Goal: Task Accomplishment & Management: Complete application form

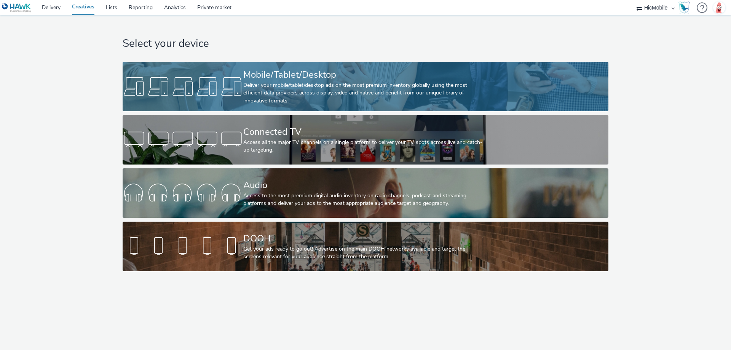
click at [298, 88] on div "Deliver your mobile/tablet/desktop ads on the most premium inventory globally u…" at bounding box center [363, 92] width 241 height 23
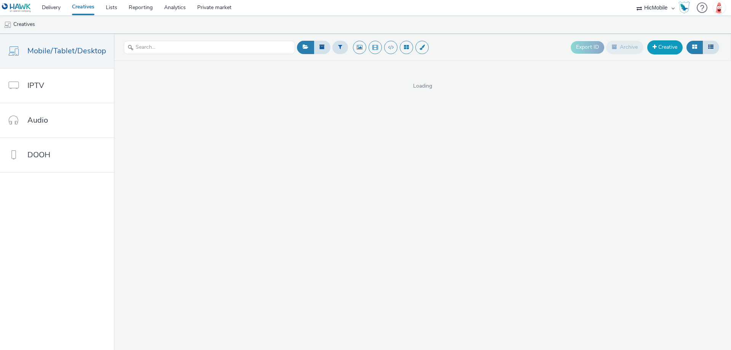
click at [660, 49] on link "Creative" at bounding box center [664, 47] width 35 height 14
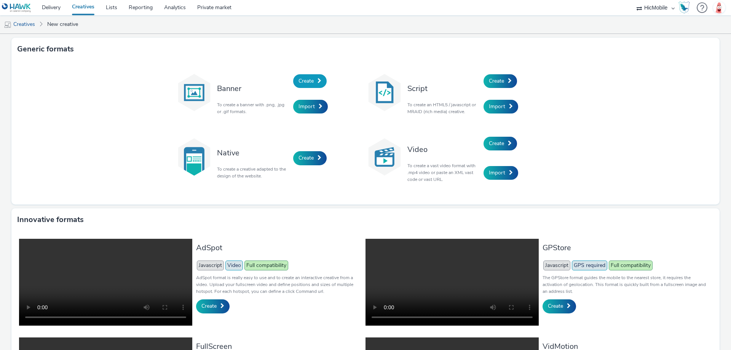
click at [306, 81] on span "Create" at bounding box center [305, 80] width 15 height 7
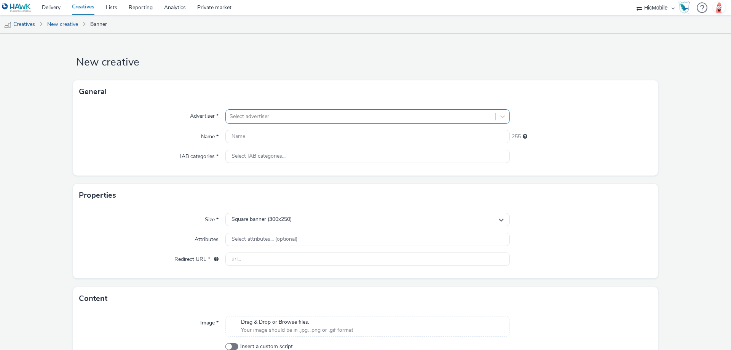
click at [297, 115] on div at bounding box center [360, 116] width 262 height 9
type input "coop"
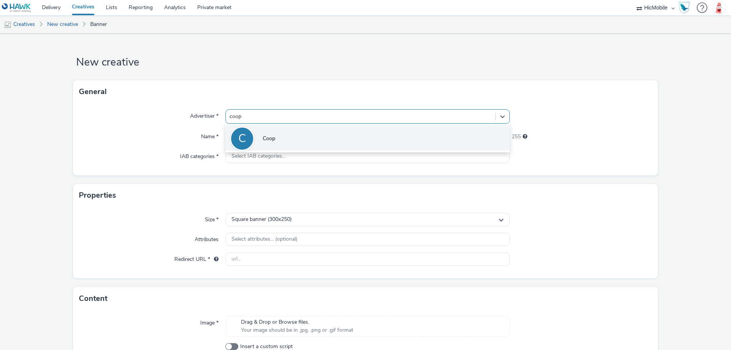
click at [299, 131] on li "C Coop" at bounding box center [367, 137] width 284 height 25
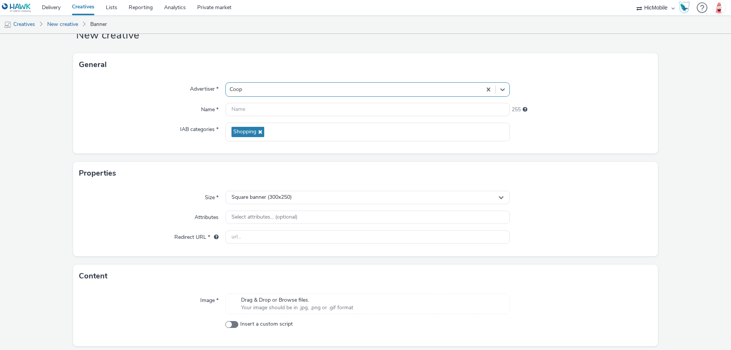
scroll to position [52, 0]
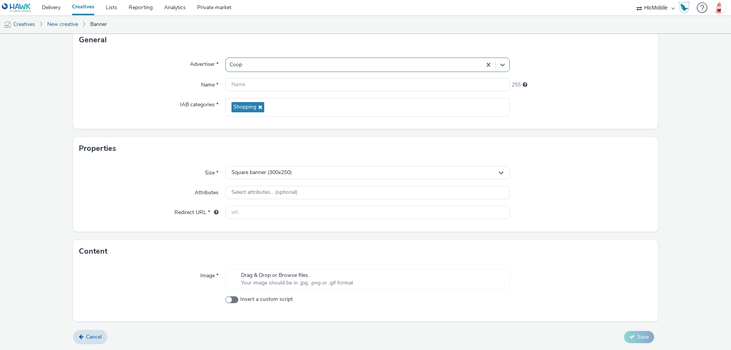
click at [327, 281] on span "Your image should be in .jpg, .png or .gif format" at bounding box center [297, 283] width 112 height 8
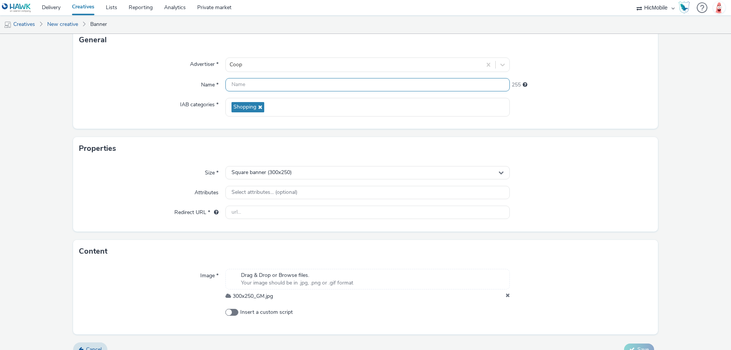
click at [236, 84] on input "text" at bounding box center [367, 84] width 284 height 13
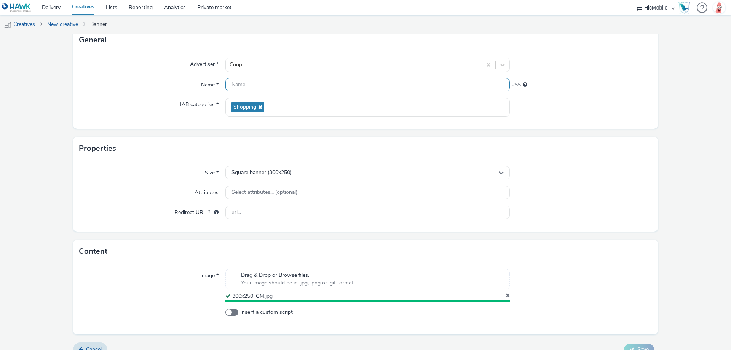
paste input "300x250_GM"
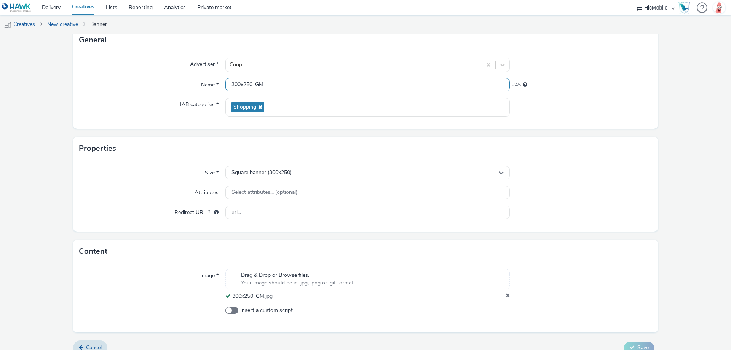
type input "300x250_GM"
click at [665, 123] on form "New creative General Advertiser * Coop Name * 300x250_GM 245 IAB categories * S…" at bounding box center [365, 171] width 731 height 378
click at [309, 211] on input "text" at bounding box center [367, 212] width 284 height 13
paste input "[URL][DOMAIN_NAME]"
type input "[URL][DOMAIN_NAME]"
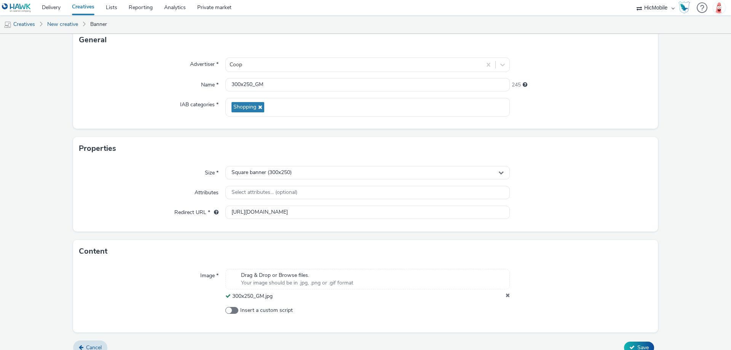
click at [612, 176] on div at bounding box center [581, 173] width 142 height 14
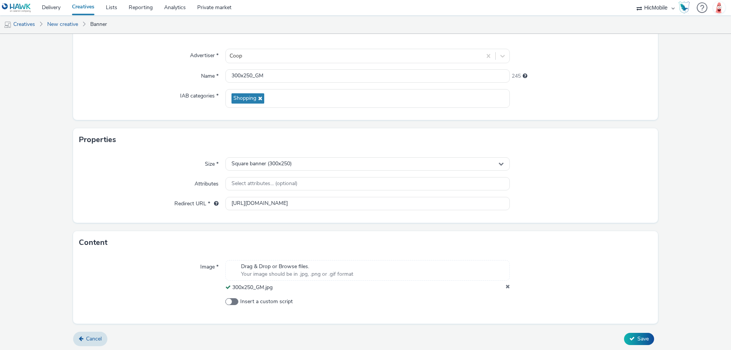
scroll to position [62, 0]
click at [629, 334] on icon at bounding box center [631, 336] width 5 height 5
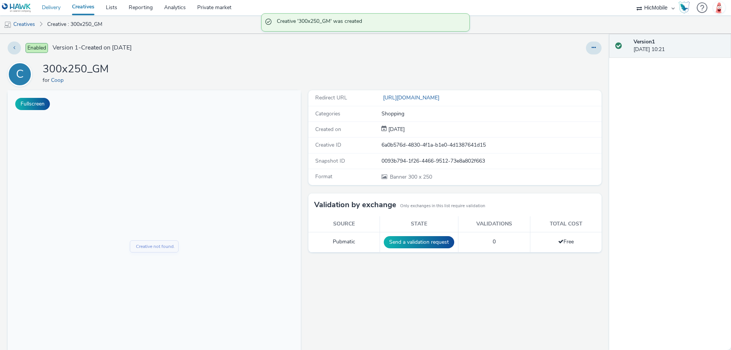
click at [55, 7] on link "Delivery" at bounding box center [51, 7] width 30 height 15
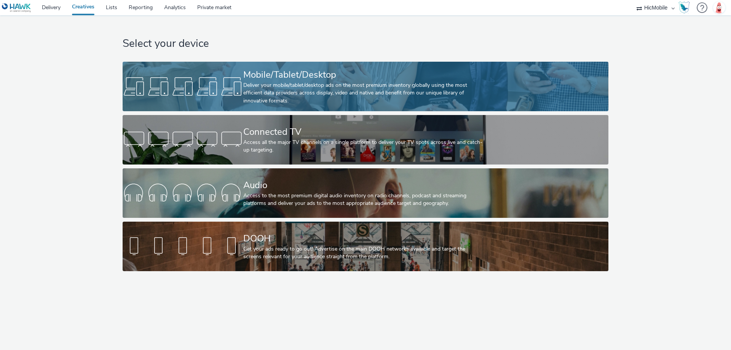
click at [326, 88] on div "Deliver your mobile/tablet/desktop ads on the most premium inventory globally u…" at bounding box center [363, 92] width 241 height 23
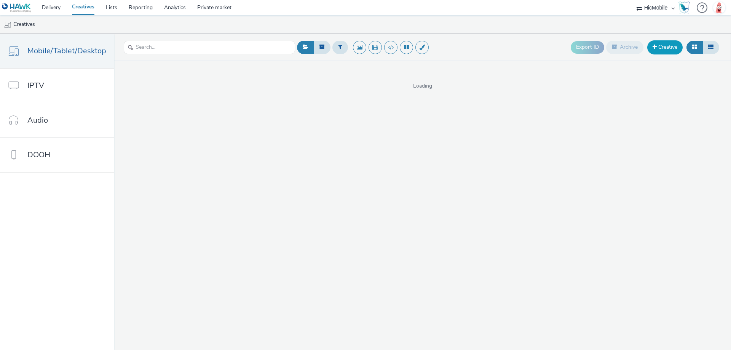
click at [667, 49] on link "Creative" at bounding box center [664, 47] width 35 height 14
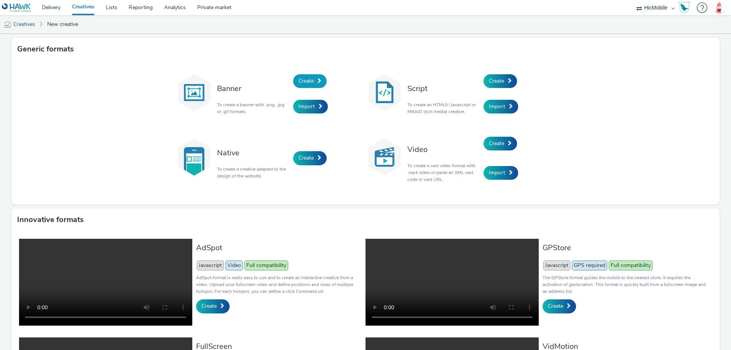
click at [314, 85] on link "Create" at bounding box center [309, 81] width 33 height 14
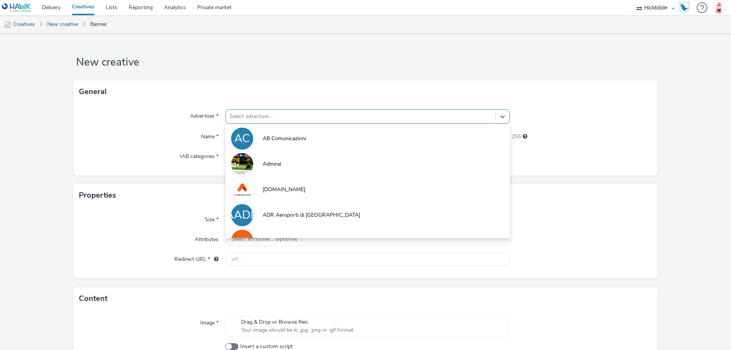
click at [303, 118] on div at bounding box center [360, 116] width 262 height 9
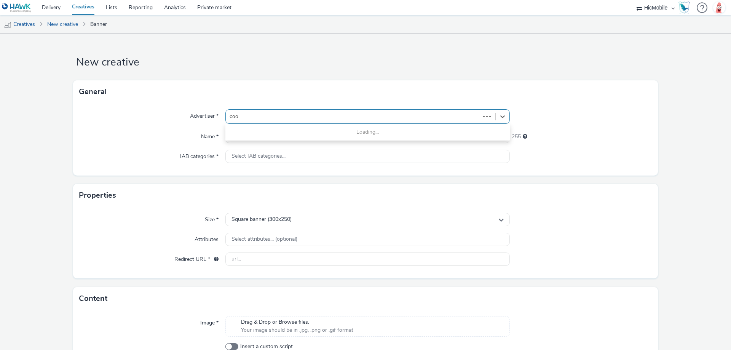
type input "coop"
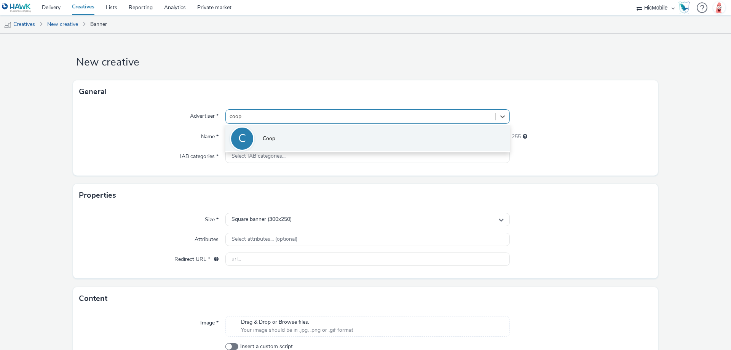
click at [304, 130] on li "C Coop" at bounding box center [367, 137] width 284 height 25
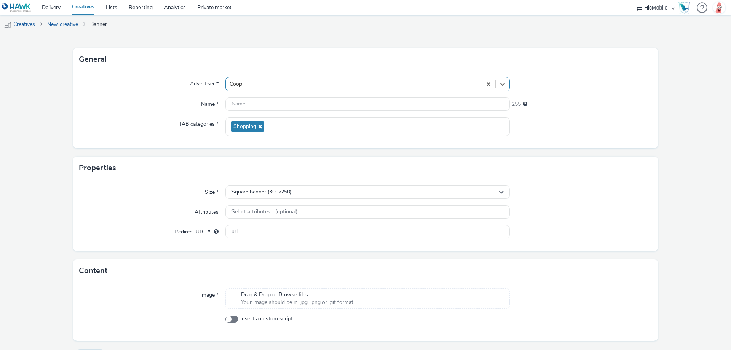
scroll to position [52, 0]
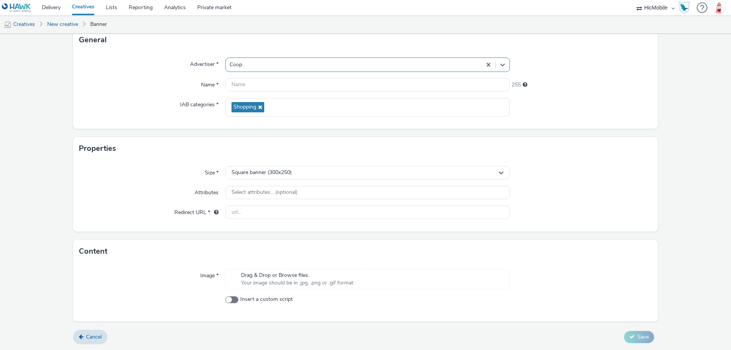
click at [295, 274] on span "Drag & Drop or Browse files." at bounding box center [297, 275] width 112 height 8
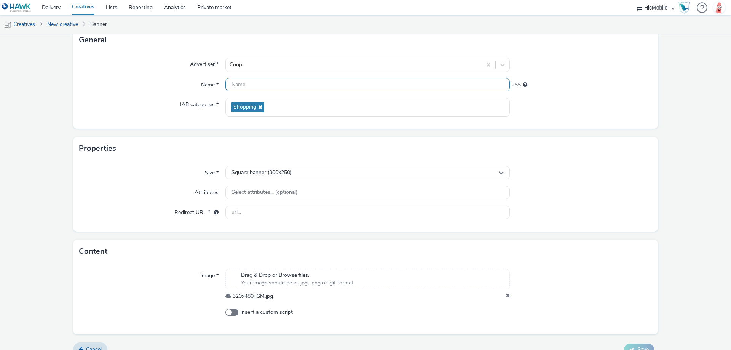
click at [238, 83] on input "text" at bounding box center [367, 84] width 284 height 13
paste input "320x480_GM"
type input "320x480_GM"
click at [282, 171] on span "Square banner (300x250)" at bounding box center [261, 172] width 60 height 6
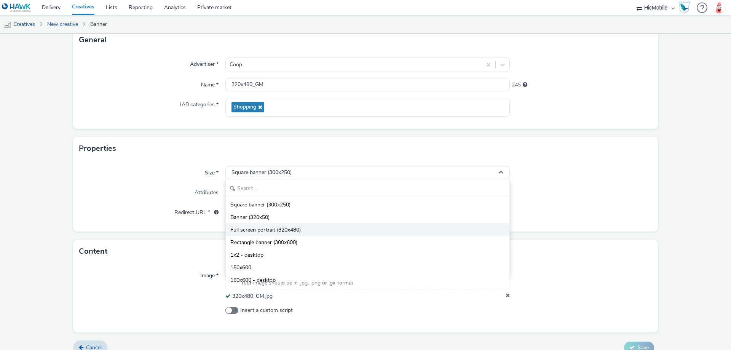
click at [279, 226] on span "Full screen portrait (320x480)" at bounding box center [265, 230] width 70 height 8
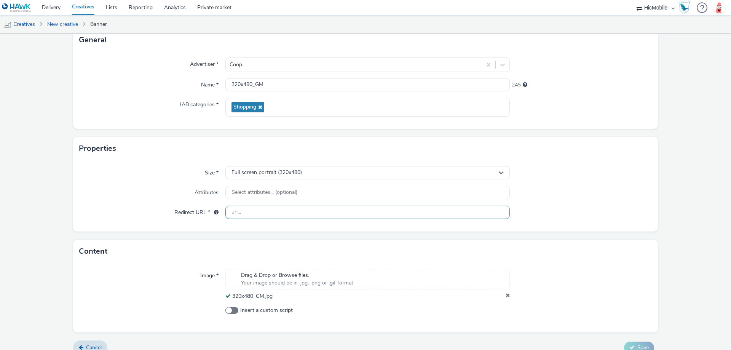
click at [271, 210] on input "text" at bounding box center [367, 212] width 284 height 13
paste input "[URL][DOMAIN_NAME]"
type input "[URL][DOMAIN_NAME]"
click at [571, 205] on div "Size * Full screen portrait (320x480) Attributes Select attributes... (optional…" at bounding box center [365, 196] width 585 height 72
click at [637, 348] on span "Save" at bounding box center [642, 347] width 11 height 7
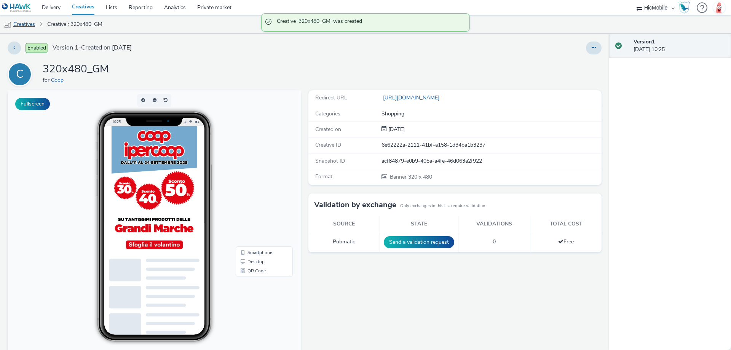
click at [36, 22] on link "Creatives" at bounding box center [19, 24] width 39 height 18
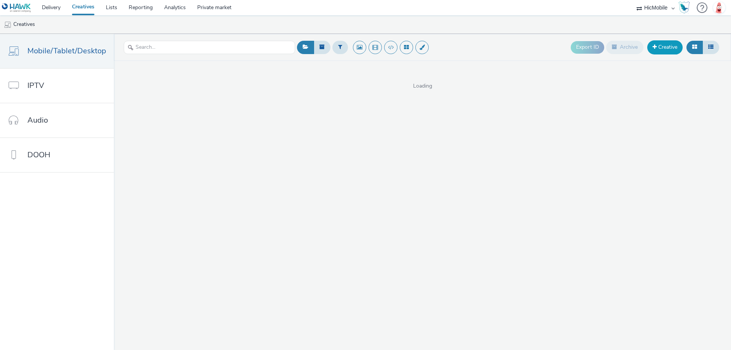
click at [664, 48] on link "Creative" at bounding box center [664, 47] width 35 height 14
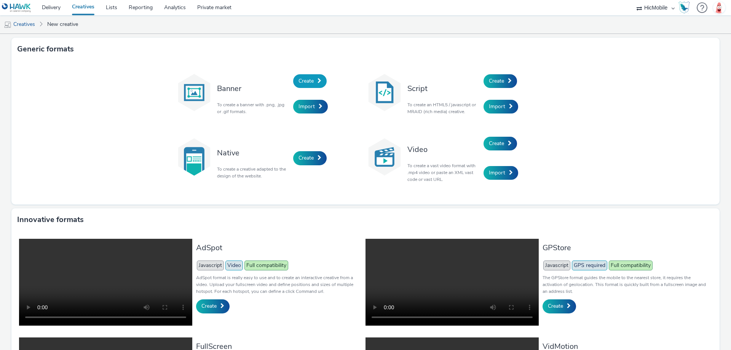
click at [317, 81] on span at bounding box center [319, 80] width 4 height 5
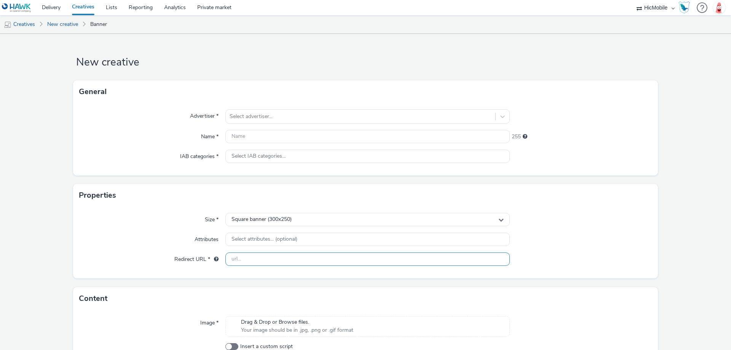
click at [265, 257] on input "text" at bounding box center [367, 258] width 284 height 13
paste input "[URL][DOMAIN_NAME]"
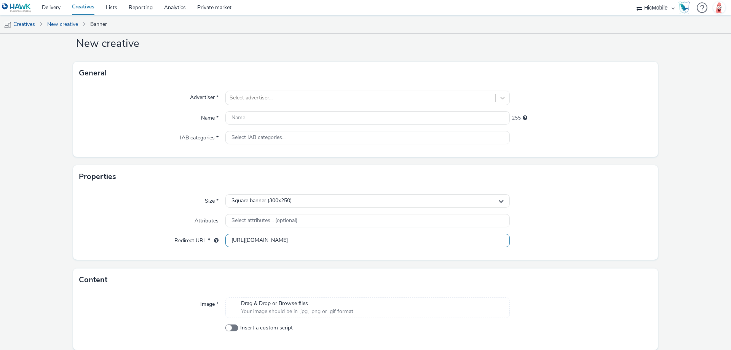
scroll to position [47, 0]
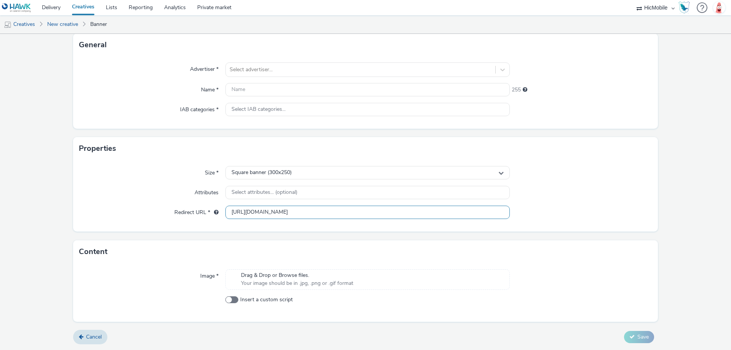
type input "[URL][DOMAIN_NAME]"
click at [337, 281] on span "Your image should be in .jpg, .png or .gif format" at bounding box center [297, 283] width 112 height 8
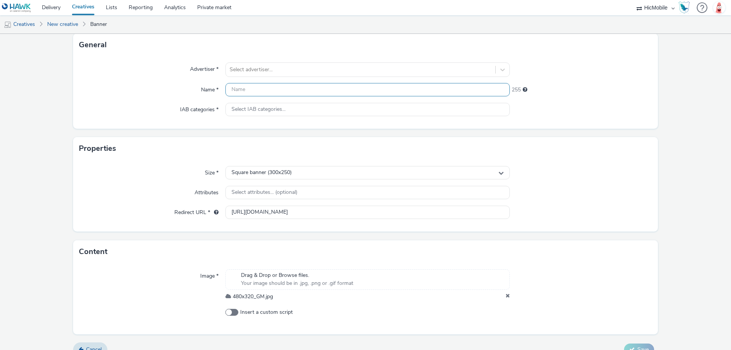
scroll to position [0, 0]
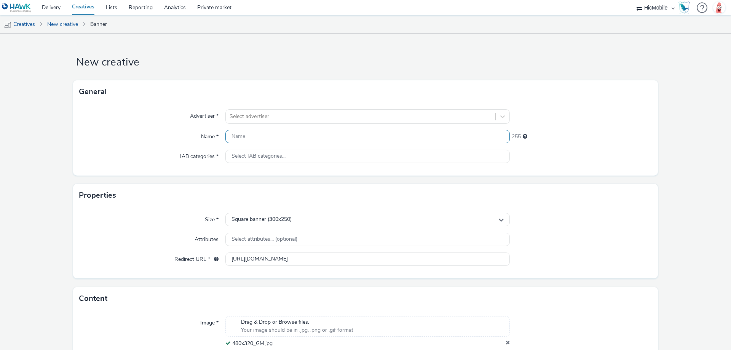
click at [255, 140] on input "text" at bounding box center [367, 136] width 284 height 13
paste input "480x320_GM"
type input "480x320_GM"
click at [260, 120] on div at bounding box center [360, 116] width 262 height 9
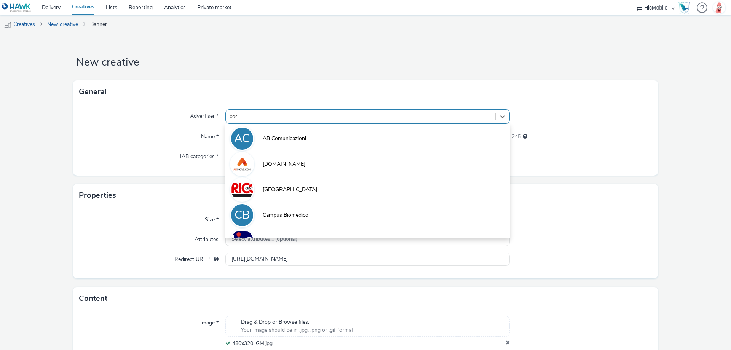
type input "coop"
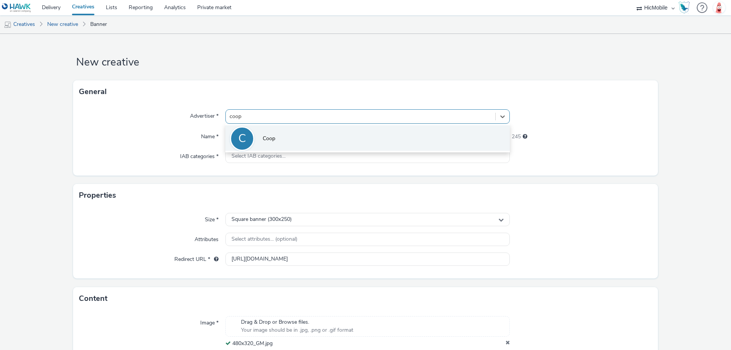
click at [266, 140] on span "Coop" at bounding box center [269, 139] width 13 height 8
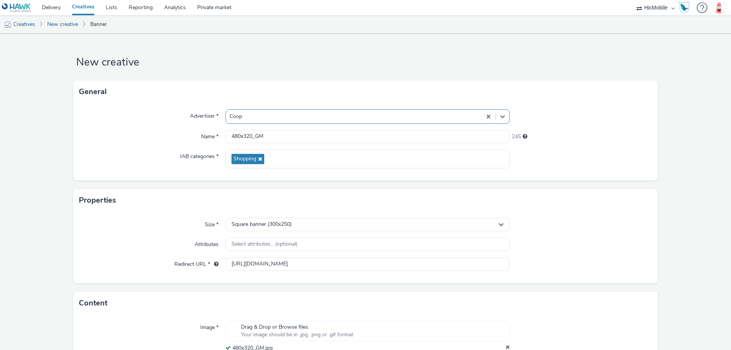
click at [580, 147] on div "Advertiser * option Coop, selected. Select is focused ,type to refine list, pre…" at bounding box center [365, 141] width 585 height 77
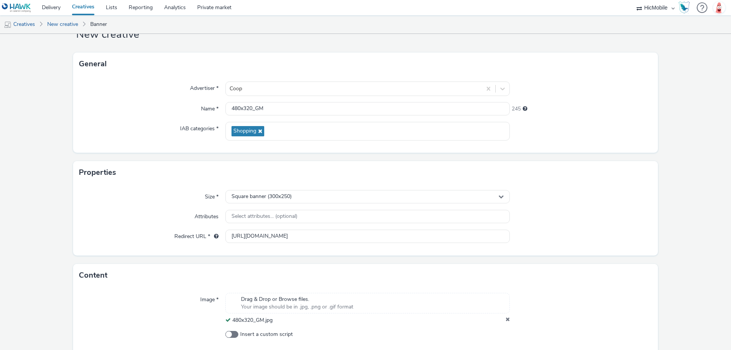
scroll to position [62, 0]
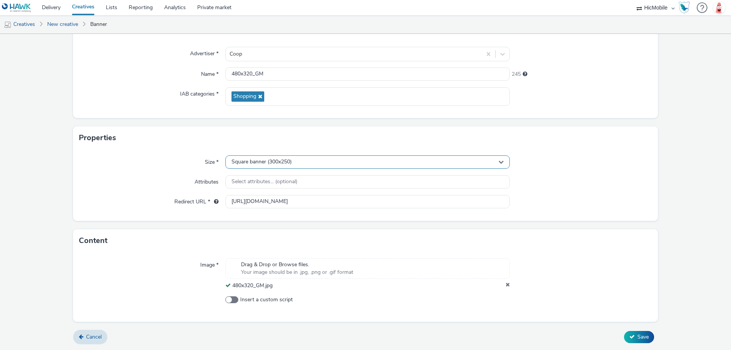
click at [311, 164] on div "Square banner (300x250)" at bounding box center [367, 161] width 284 height 13
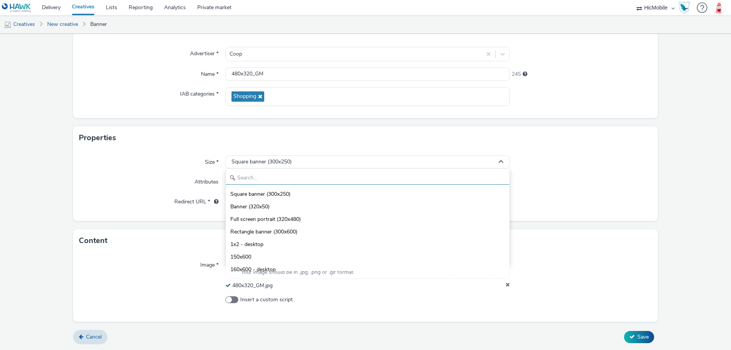
click at [308, 178] on input "text" at bounding box center [368, 177] width 284 height 13
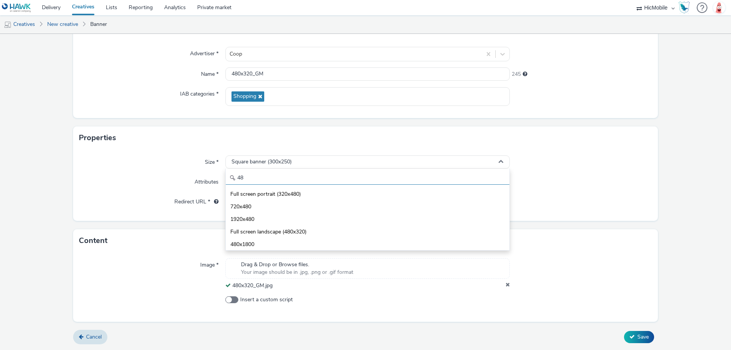
type input "480"
